Goal: Transaction & Acquisition: Purchase product/service

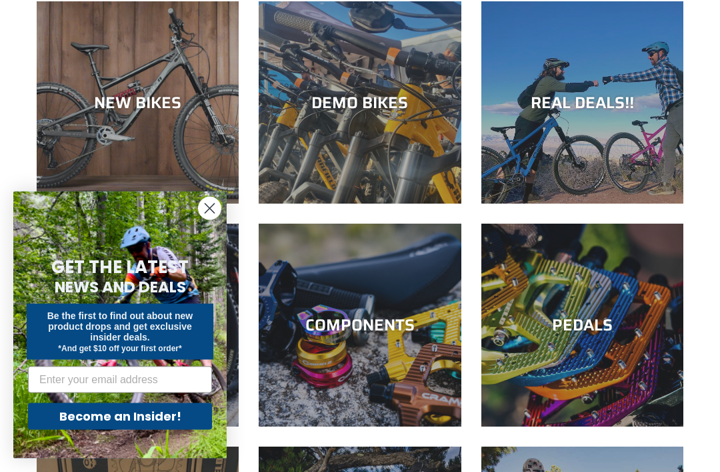
scroll to position [135, 0]
click at [323, 315] on div "COMPONENTS" at bounding box center [360, 324] width 202 height 19
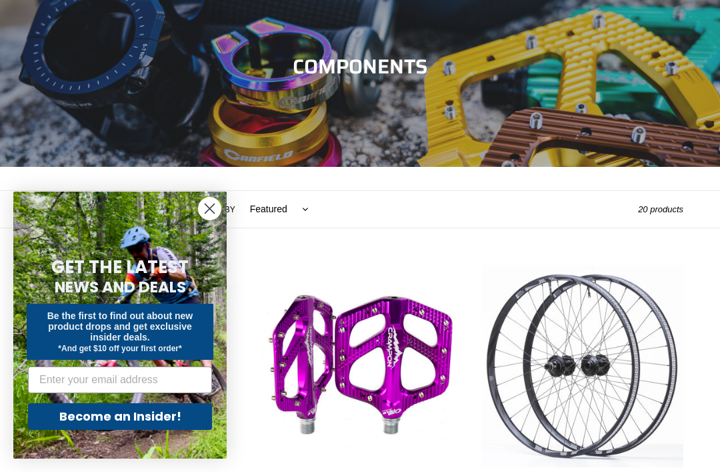
scroll to position [225, 0]
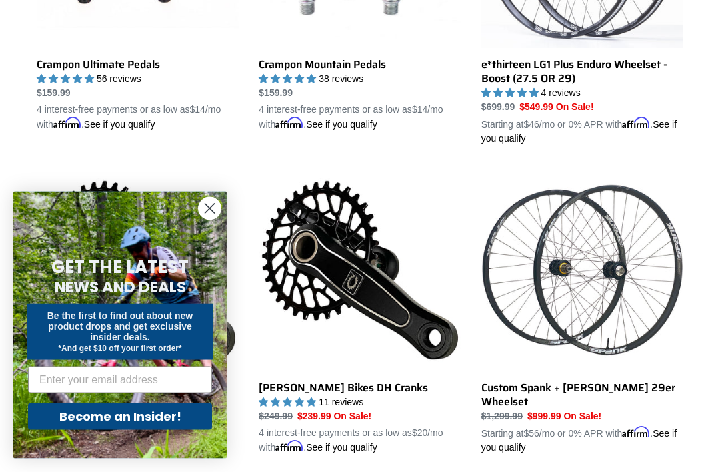
click at [207, 219] on circle "Close dialog" at bounding box center [210, 208] width 22 height 22
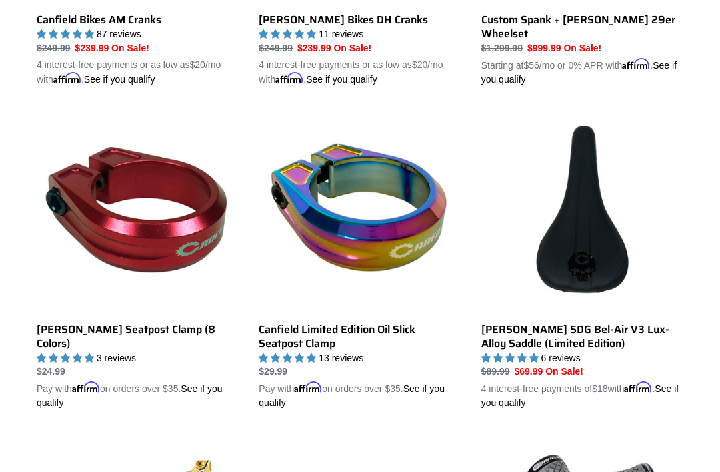
scroll to position [920, 0]
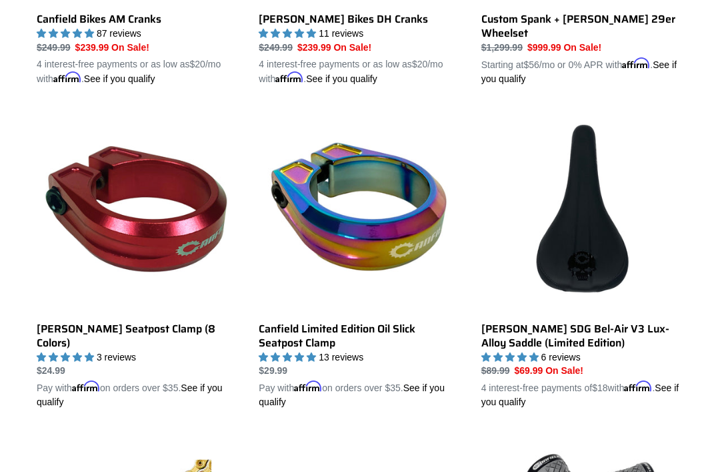
click at [564, 253] on link "Canfield SDG Bel-Air V3 Lux-Alloy Saddle (Limited Edition)" at bounding box center [583, 258] width 202 height 299
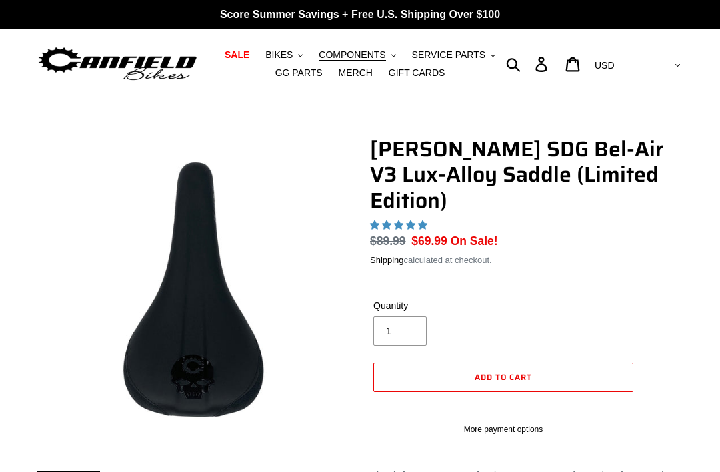
select select "highest-rating"
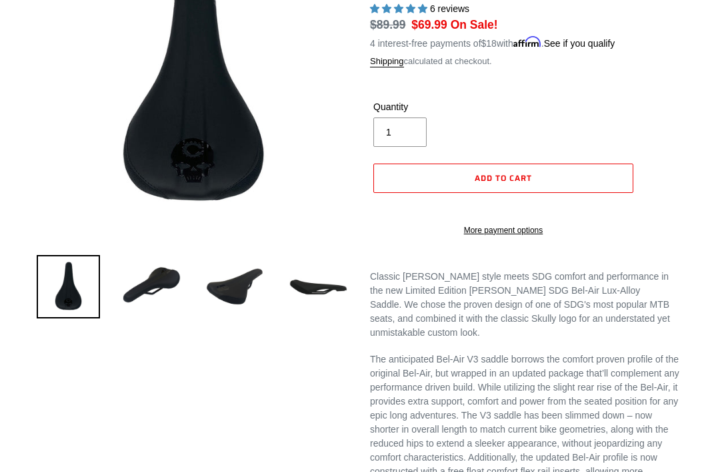
scroll to position [217, 0]
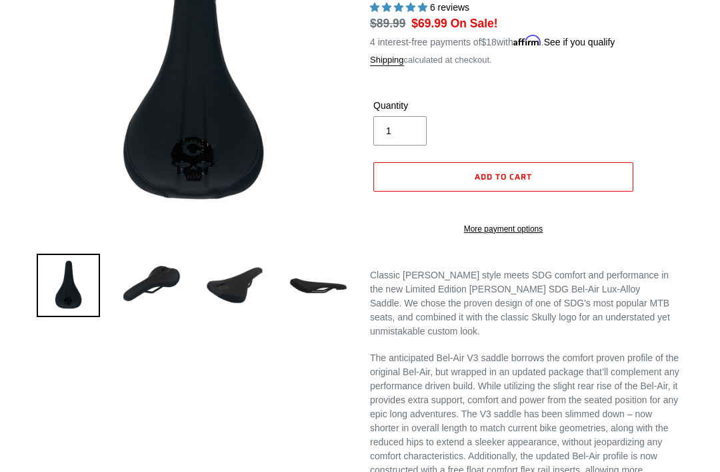
click at [225, 287] on img at bounding box center [234, 284] width 63 height 63
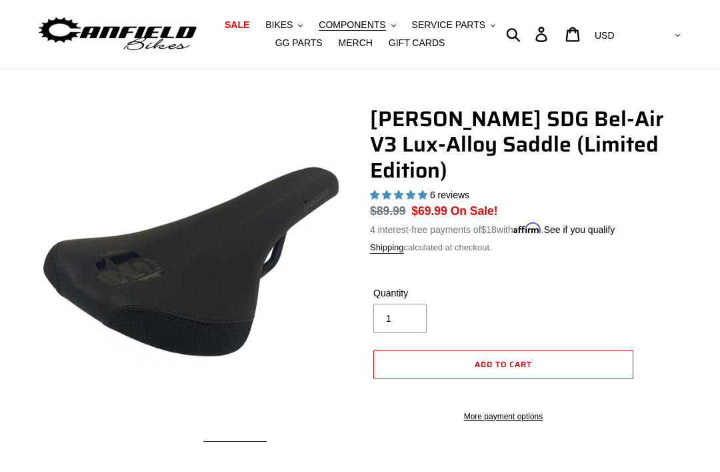
scroll to position [31, 0]
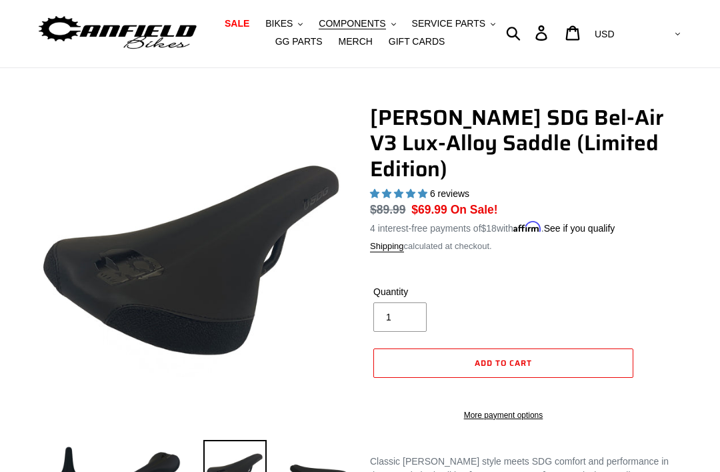
click at [349, 39] on span "MERCH" at bounding box center [356, 41] width 34 height 11
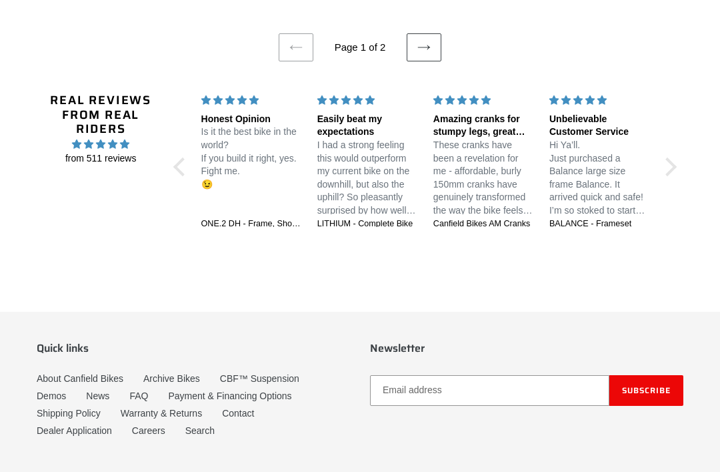
scroll to position [2945, 0]
